Goal: Information Seeking & Learning: Learn about a topic

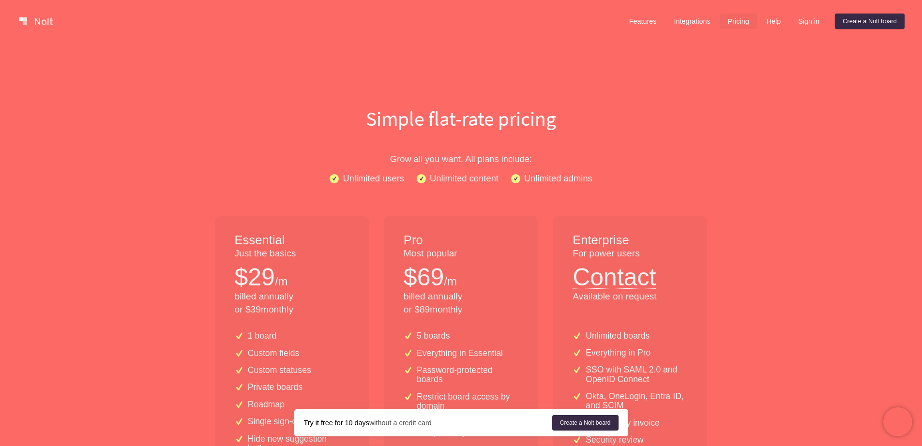
click at [42, 23] on link at bounding box center [35, 21] width 41 height 15
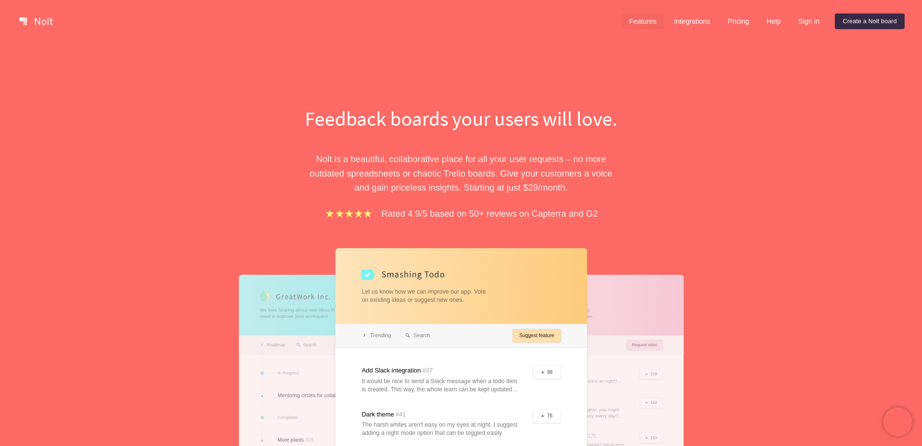
click at [641, 20] on link "Features" at bounding box center [642, 21] width 43 height 15
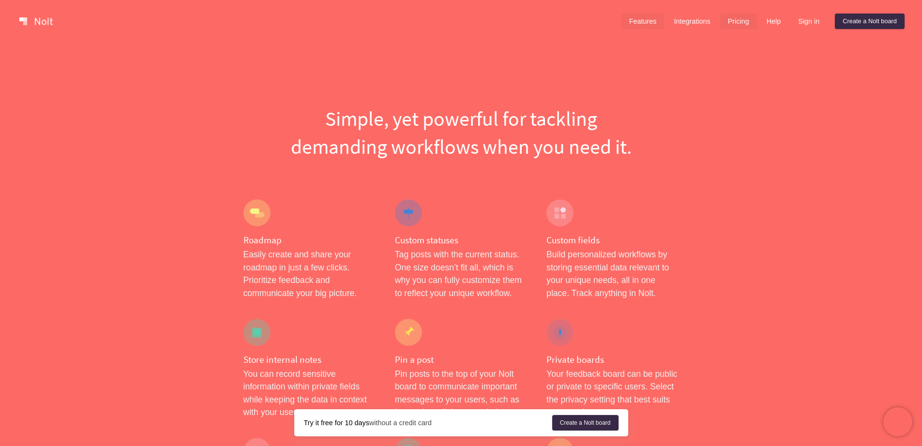
click at [737, 21] on link "Pricing" at bounding box center [738, 21] width 37 height 15
